Goal: Find specific page/section: Find specific page/section

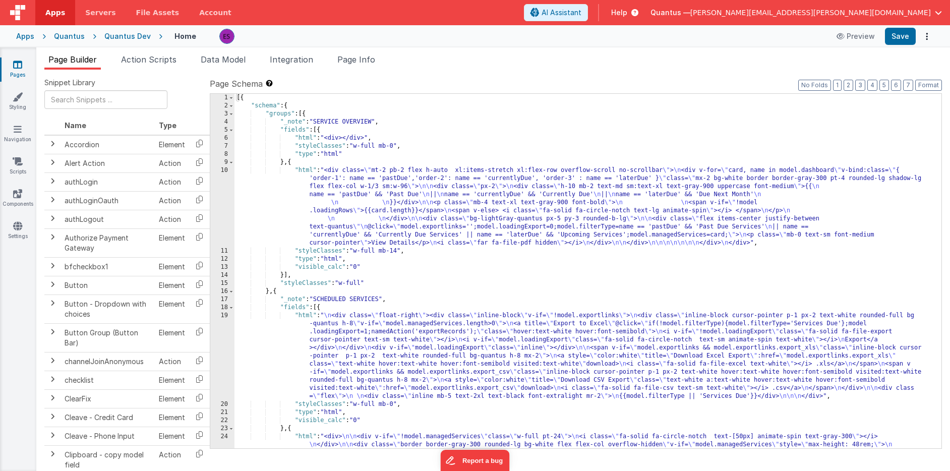
click at [24, 69] on link "Pages" at bounding box center [17, 70] width 36 height 20
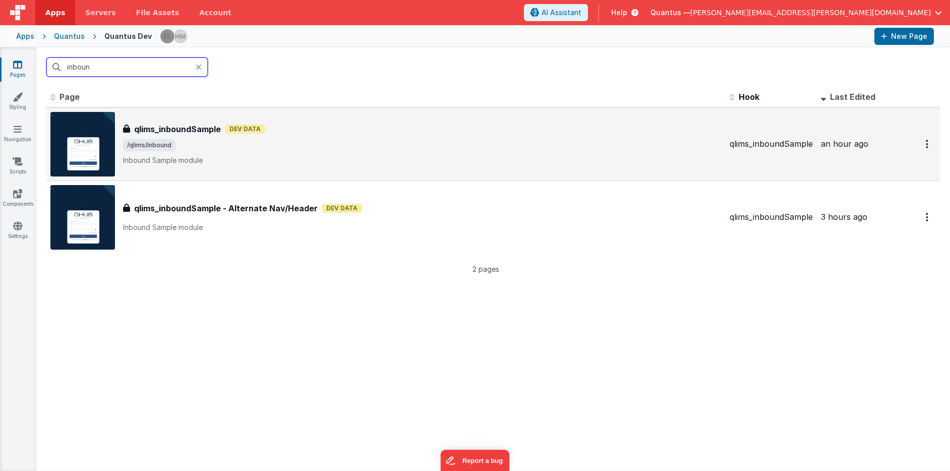
type input "inboun"
click at [270, 153] on div "qlims_inboundSample qlims_inboundSample Dev Data /qlims/inbound Inbound Sample …" at bounding box center [422, 144] width 599 height 42
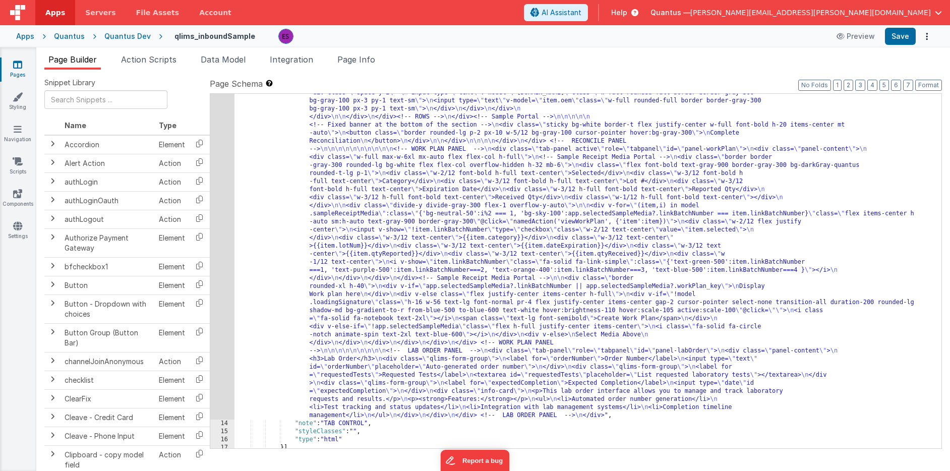
scroll to position [1292, 0]
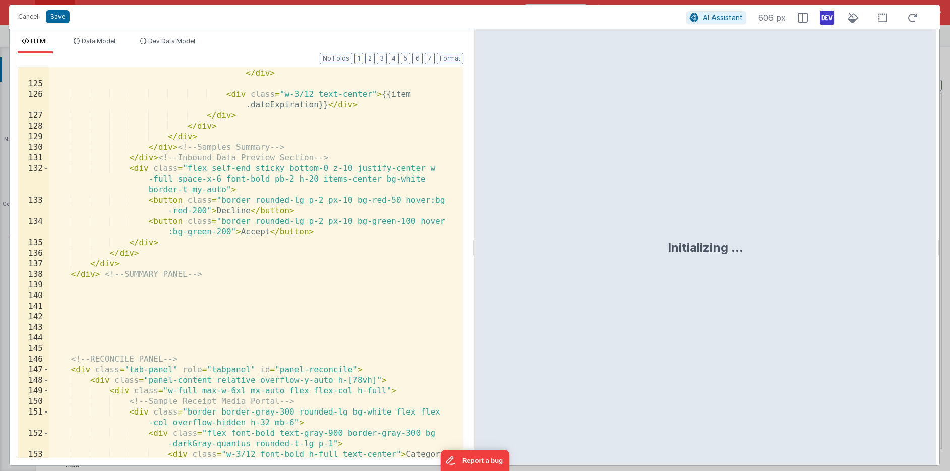
scroll to position [1758, 0]
click at [276, 321] on div "< div class = "w-3/12 text-center" > {{item.lotNum}} </ div > < div class = "w-…" at bounding box center [252, 273] width 406 height 433
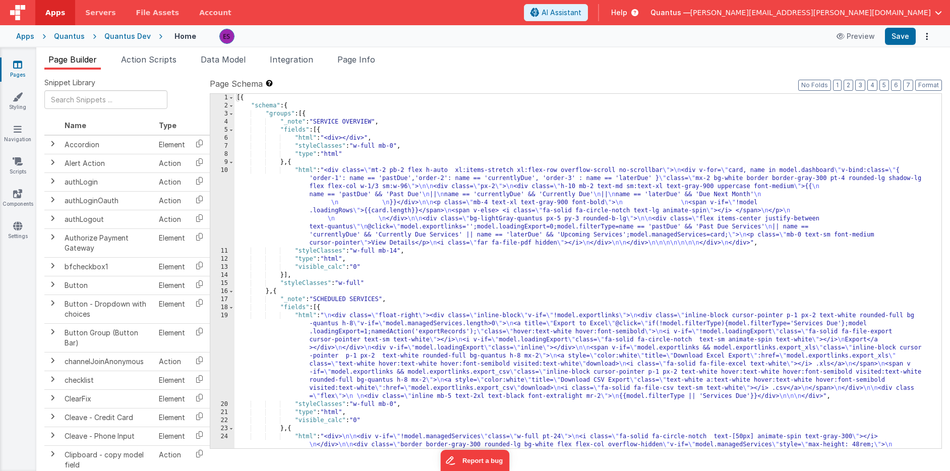
click at [338, 211] on div "[{ "schema" : { "groups" : [{ "_note" : "SERVICE OVERVIEW" , "fields" : [{ "htm…" at bounding box center [585, 360] width 700 height 532
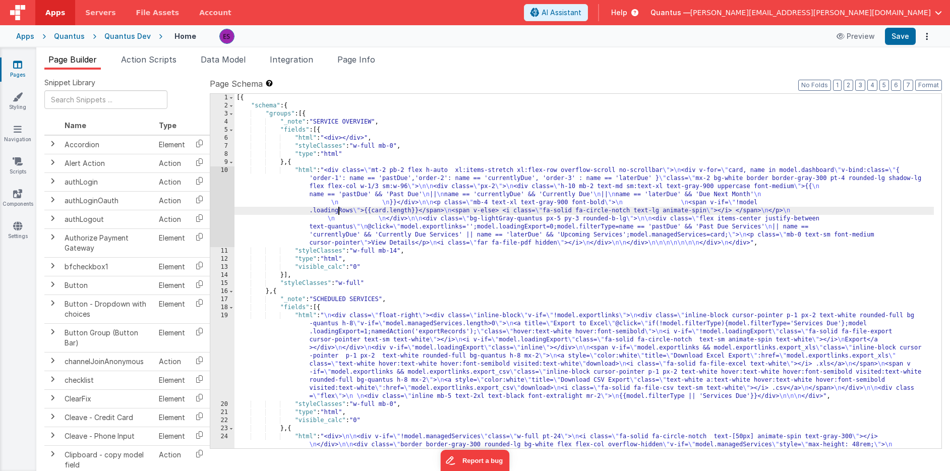
click at [13, 68] on icon at bounding box center [17, 65] width 9 height 10
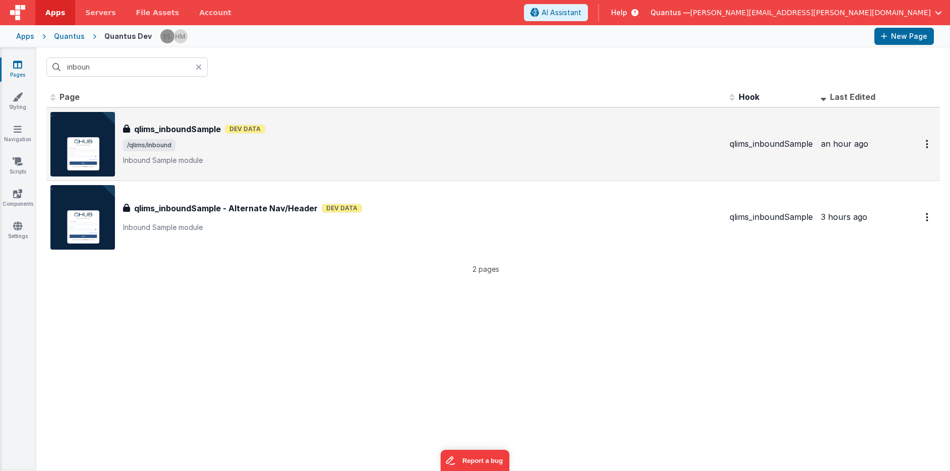
click at [325, 153] on div "qlims_inboundSample qlims_inboundSample Dev Data /qlims/inbound Inbound Sample …" at bounding box center [422, 144] width 599 height 42
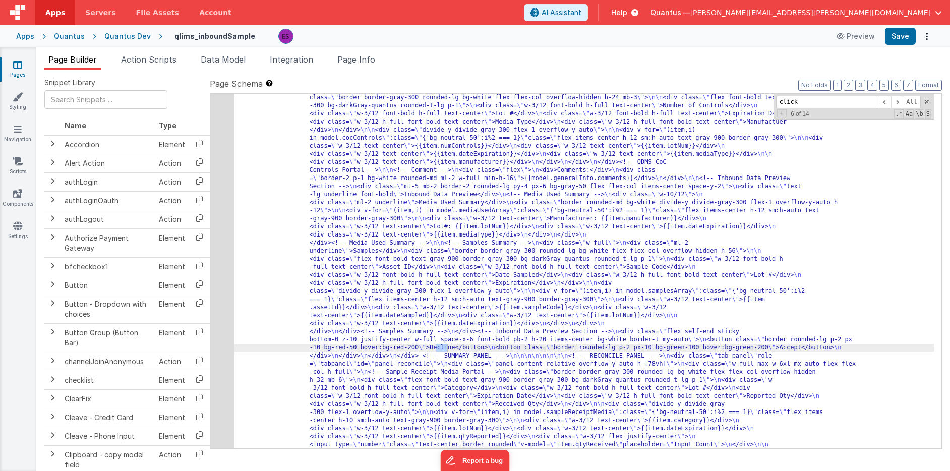
scroll to position [686, 0]
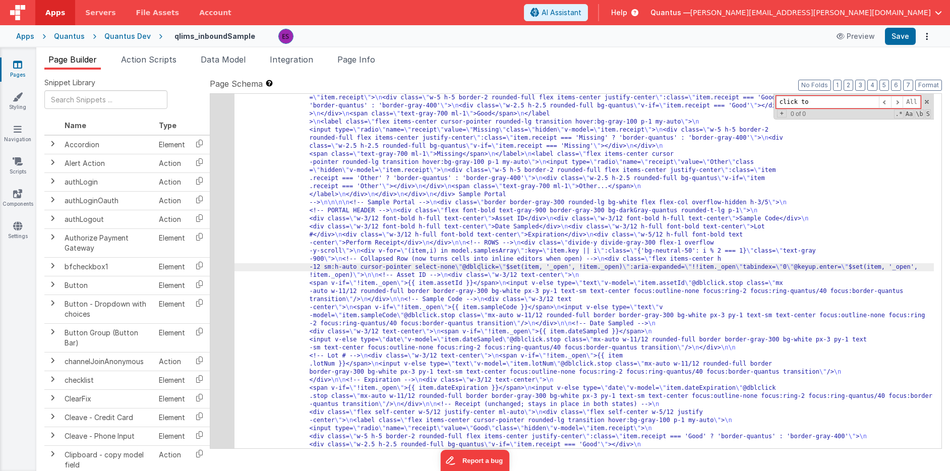
type input "click to"
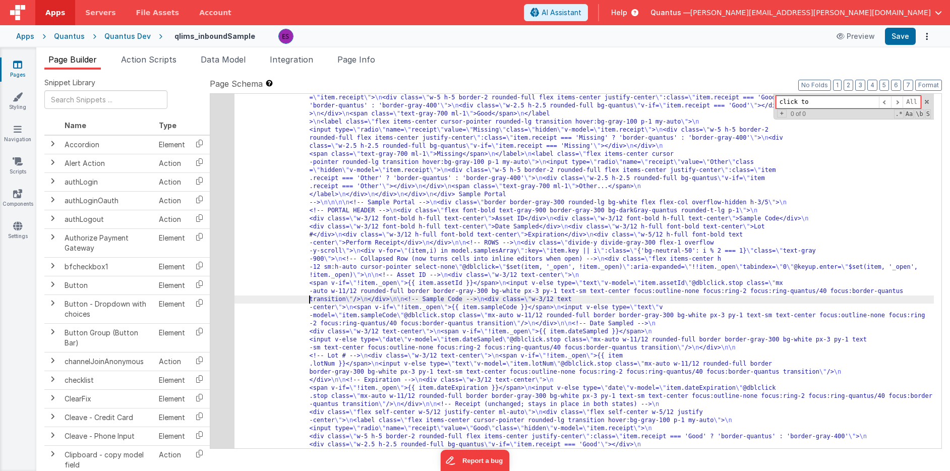
click at [219, 311] on div "13" at bounding box center [222, 259] width 24 height 1461
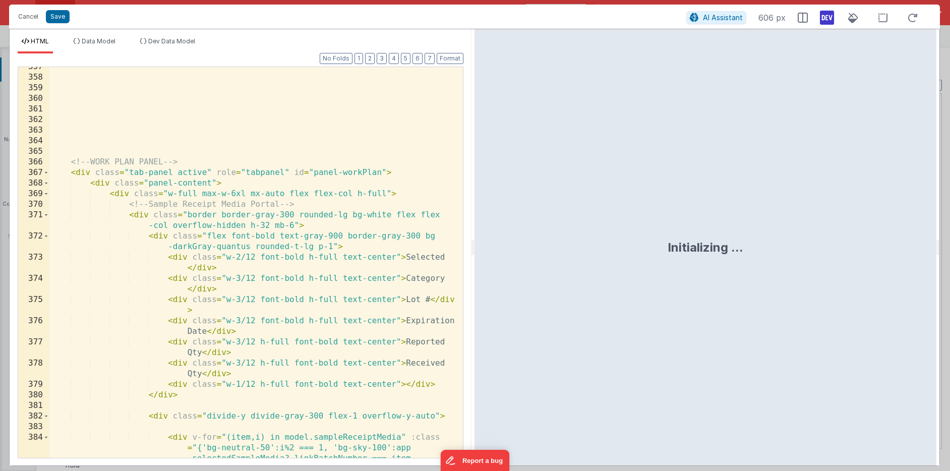
scroll to position [6056, 0]
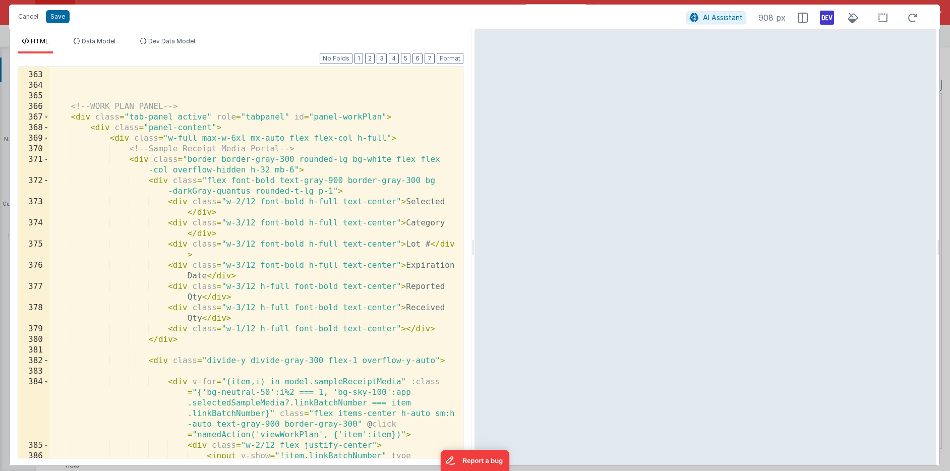
click at [173, 350] on div "<!-- WORK PLAN PANEL --> < div class = "tab-panel active" role = "tabpanel" id …" at bounding box center [252, 275] width 406 height 433
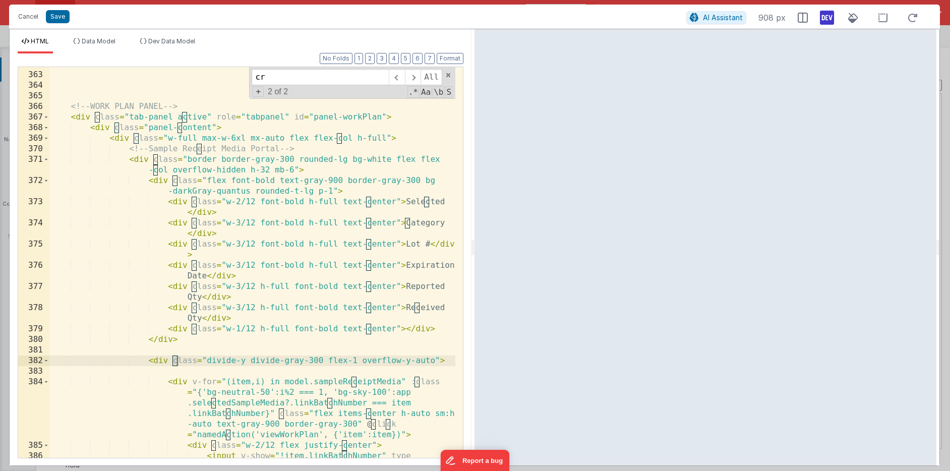
scroll to position [6647, 0]
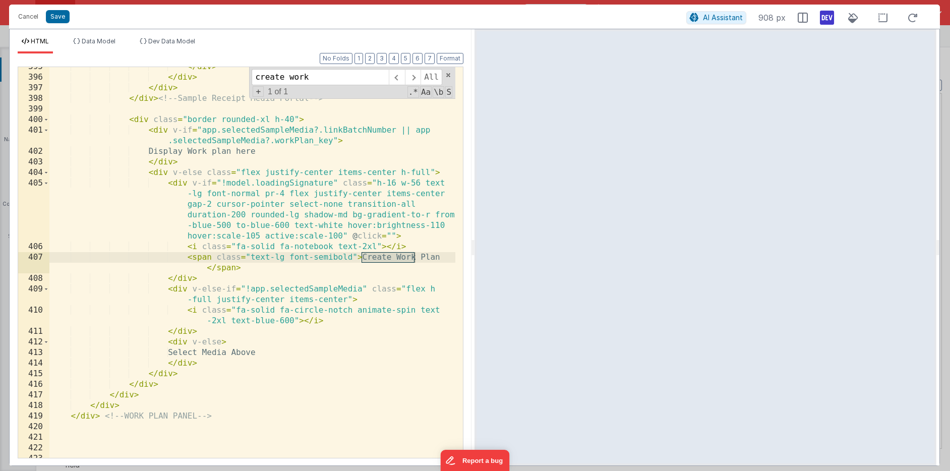
type input "create work"
click at [345, 272] on div "</ div > </ div > </ div > </ div > <!-- Sample Receipt Media Portal --> < div …" at bounding box center [252, 268] width 406 height 412
click at [387, 150] on div "</ div > </ div > </ div > </ div > <!-- Sample Receipt Media Portal --> < div …" at bounding box center [252, 268] width 406 height 412
click at [275, 226] on div "</ div > </ div > </ div > </ div > <!-- Sample Receipt Media Portal --> < div …" at bounding box center [252, 268] width 406 height 412
click at [264, 198] on div "</ div > </ div > </ div > </ div > <!-- Sample Receipt Media Portal --> < div …" at bounding box center [252, 268] width 406 height 412
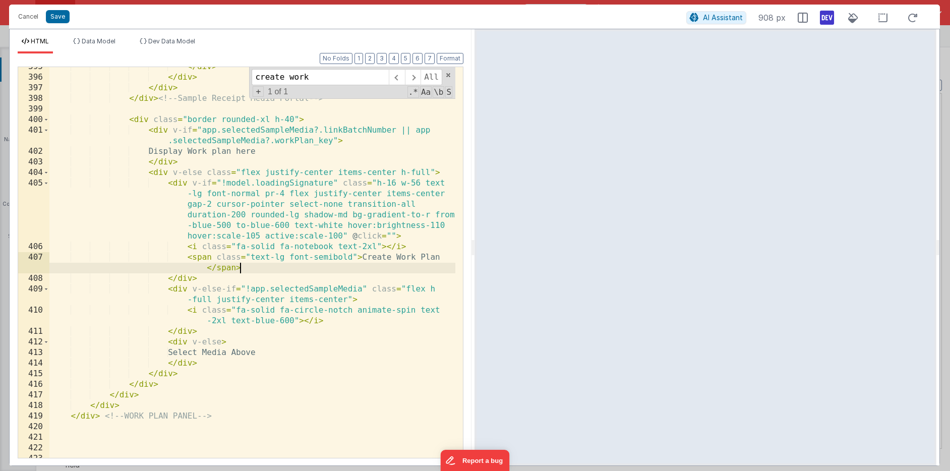
click at [228, 307] on div "</ div > </ div > </ div > </ div > <!-- Sample Receipt Media Portal --> < div …" at bounding box center [252, 268] width 406 height 412
click at [278, 258] on div "</ div > </ div > </ div > </ div > <!-- Sample Receipt Media Portal --> < div …" at bounding box center [252, 268] width 406 height 412
click at [259, 249] on div "</ div > </ div > </ div > </ div > <!-- Sample Receipt Media Portal --> < div …" at bounding box center [252, 268] width 406 height 412
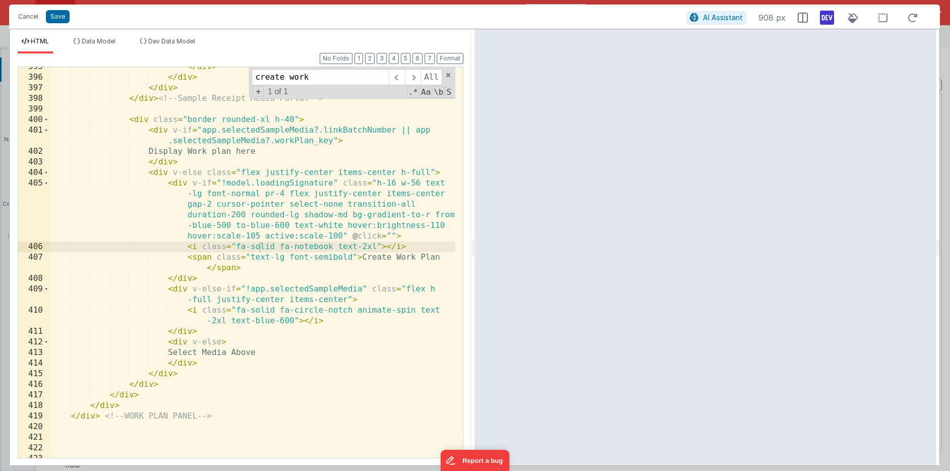
click at [357, 203] on div "</ div > </ div > </ div > </ div > <!-- Sample Receipt Media Portal --> < div …" at bounding box center [252, 268] width 406 height 412
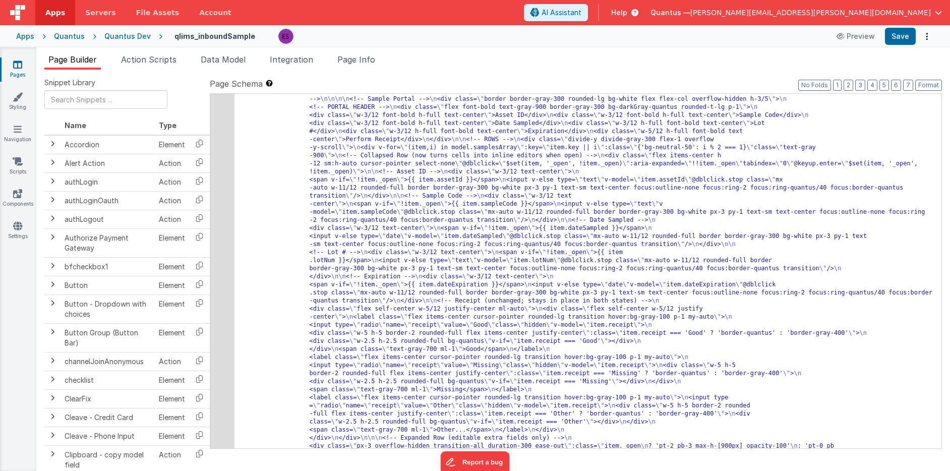
scroll to position [1292, 0]
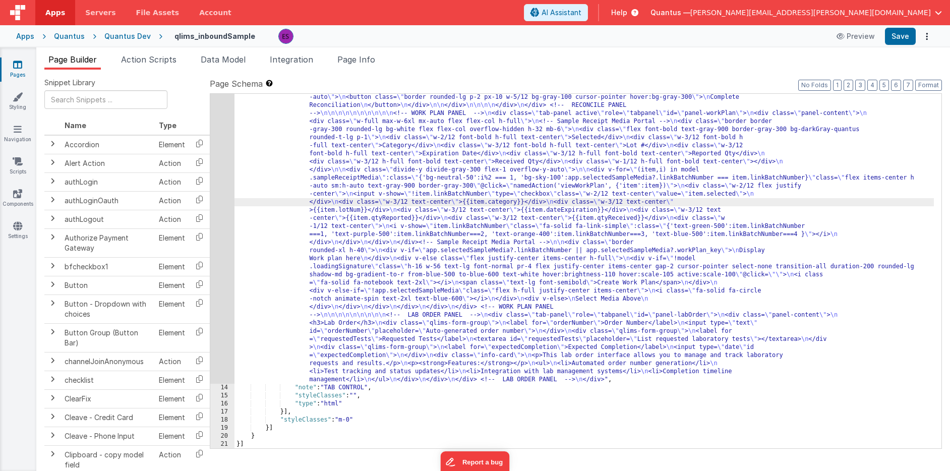
drag, startPoint x: 351, startPoint y: 179, endPoint x: 537, endPoint y: 188, distance: 186.3
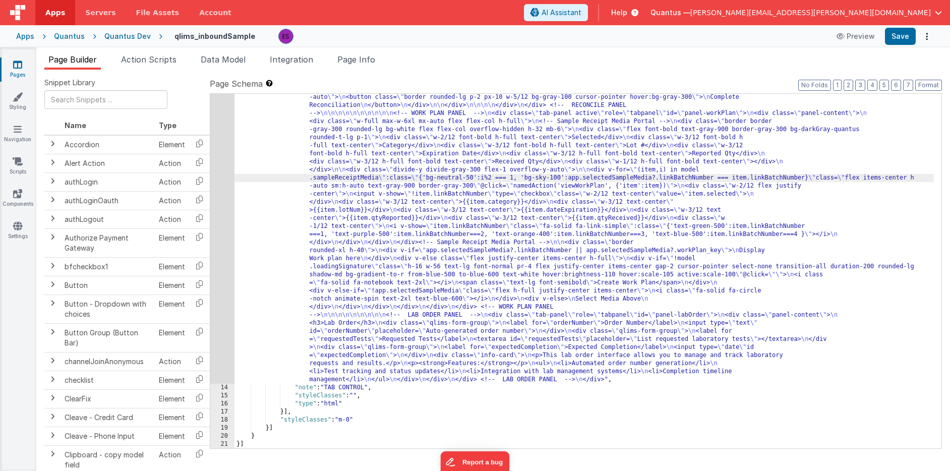
click at [23, 64] on link "Pages" at bounding box center [17, 70] width 36 height 20
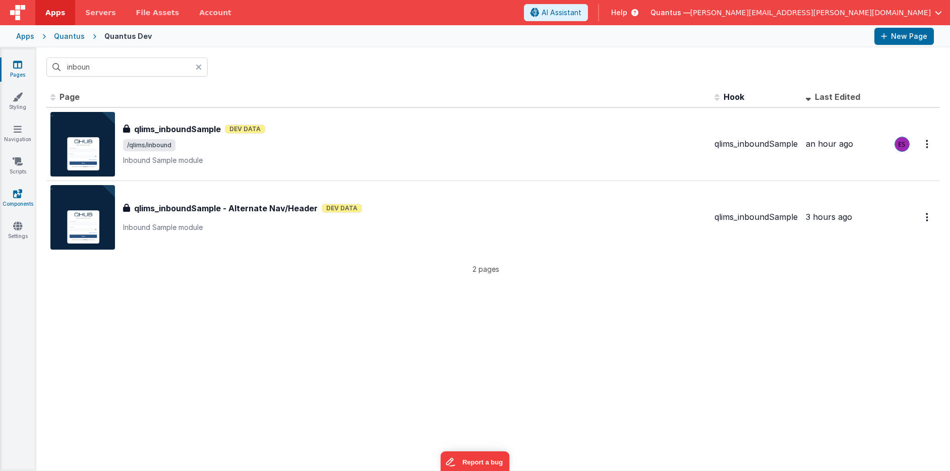
click at [17, 196] on icon at bounding box center [17, 194] width 9 height 10
